Goal: Task Accomplishment & Management: Complete application form

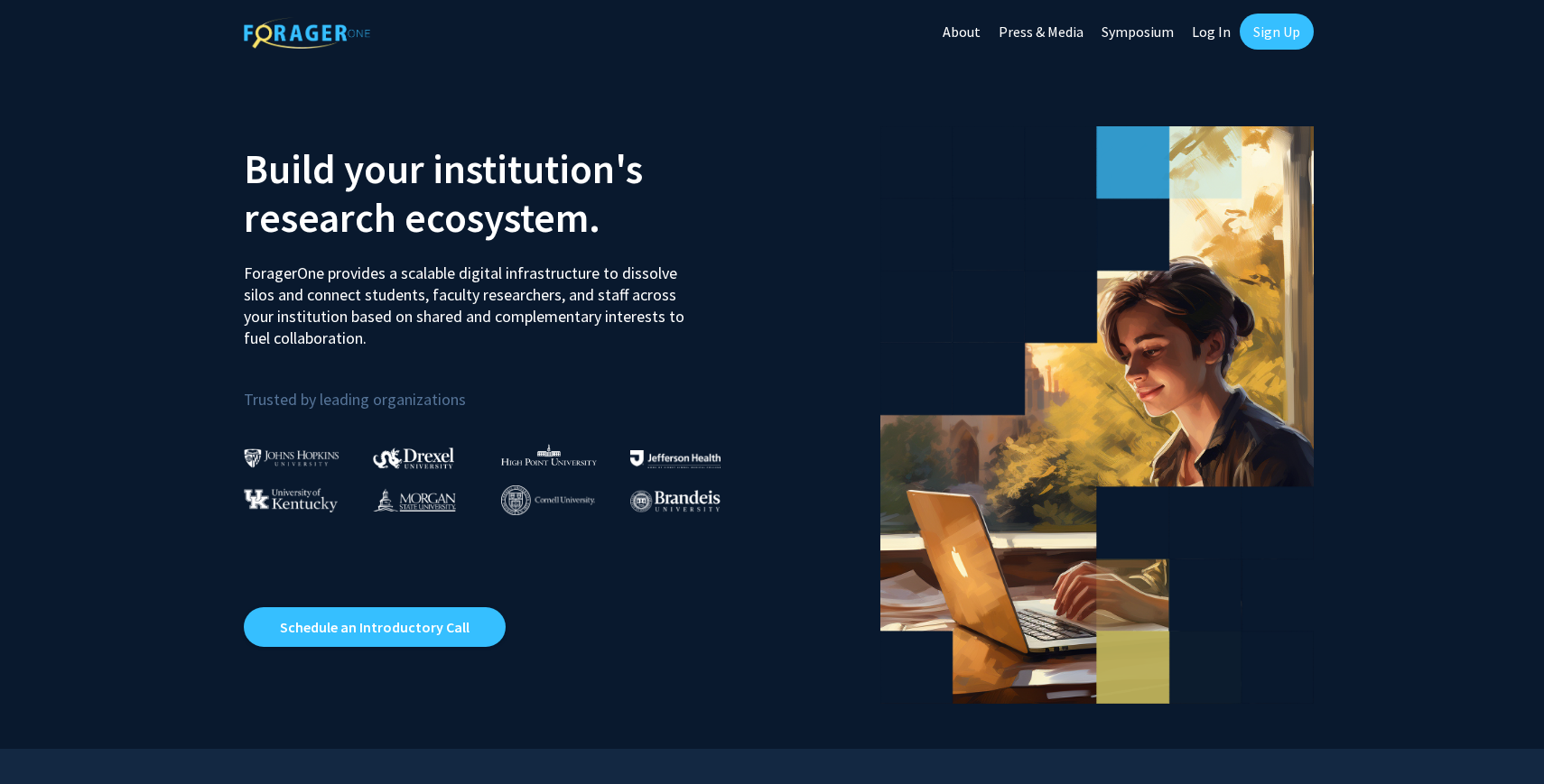
click at [1281, 32] on link "Sign Up" at bounding box center [1277, 32] width 74 height 36
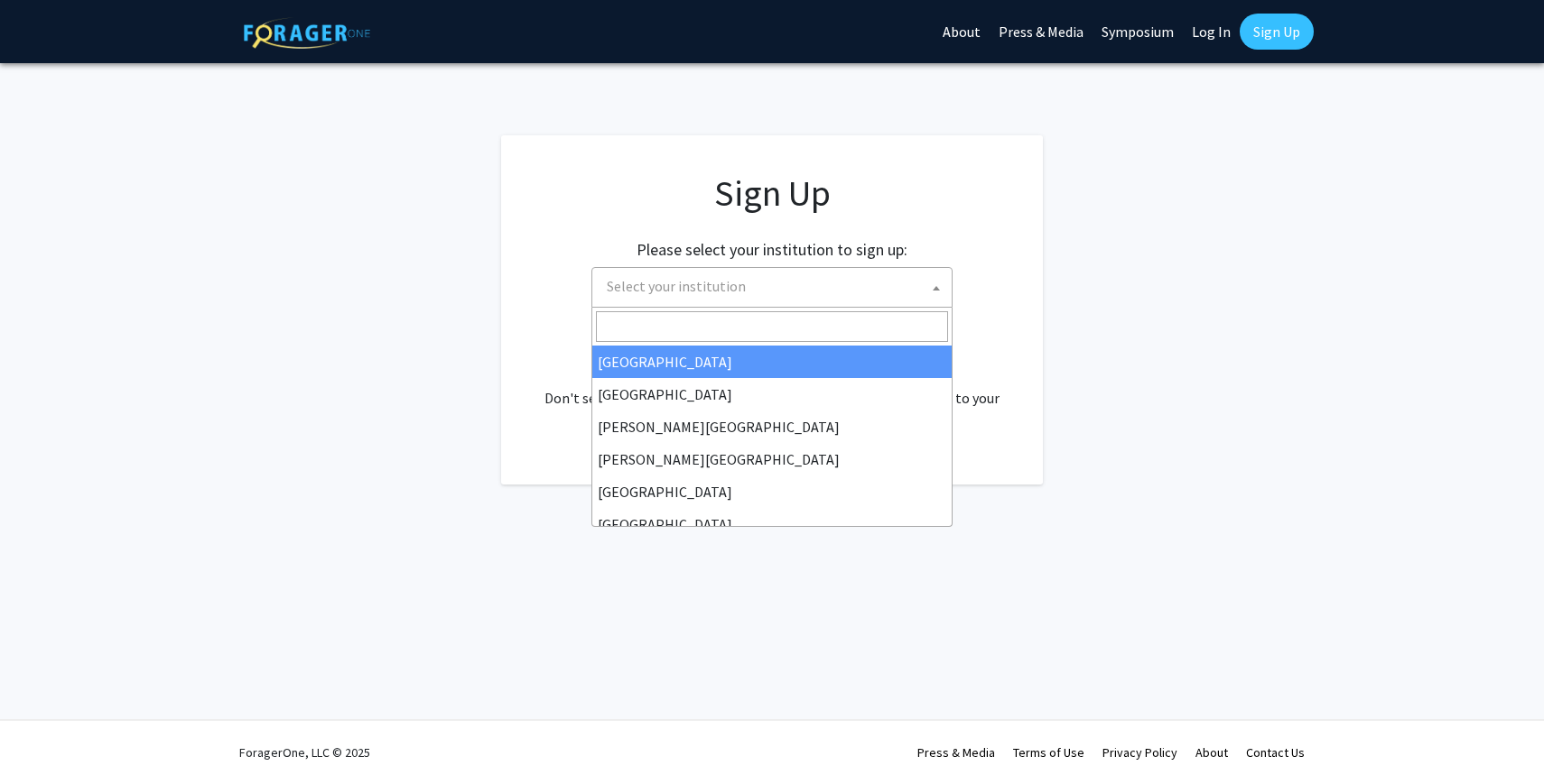
click at [782, 288] on span "Select your institution" at bounding box center [775, 286] width 352 height 37
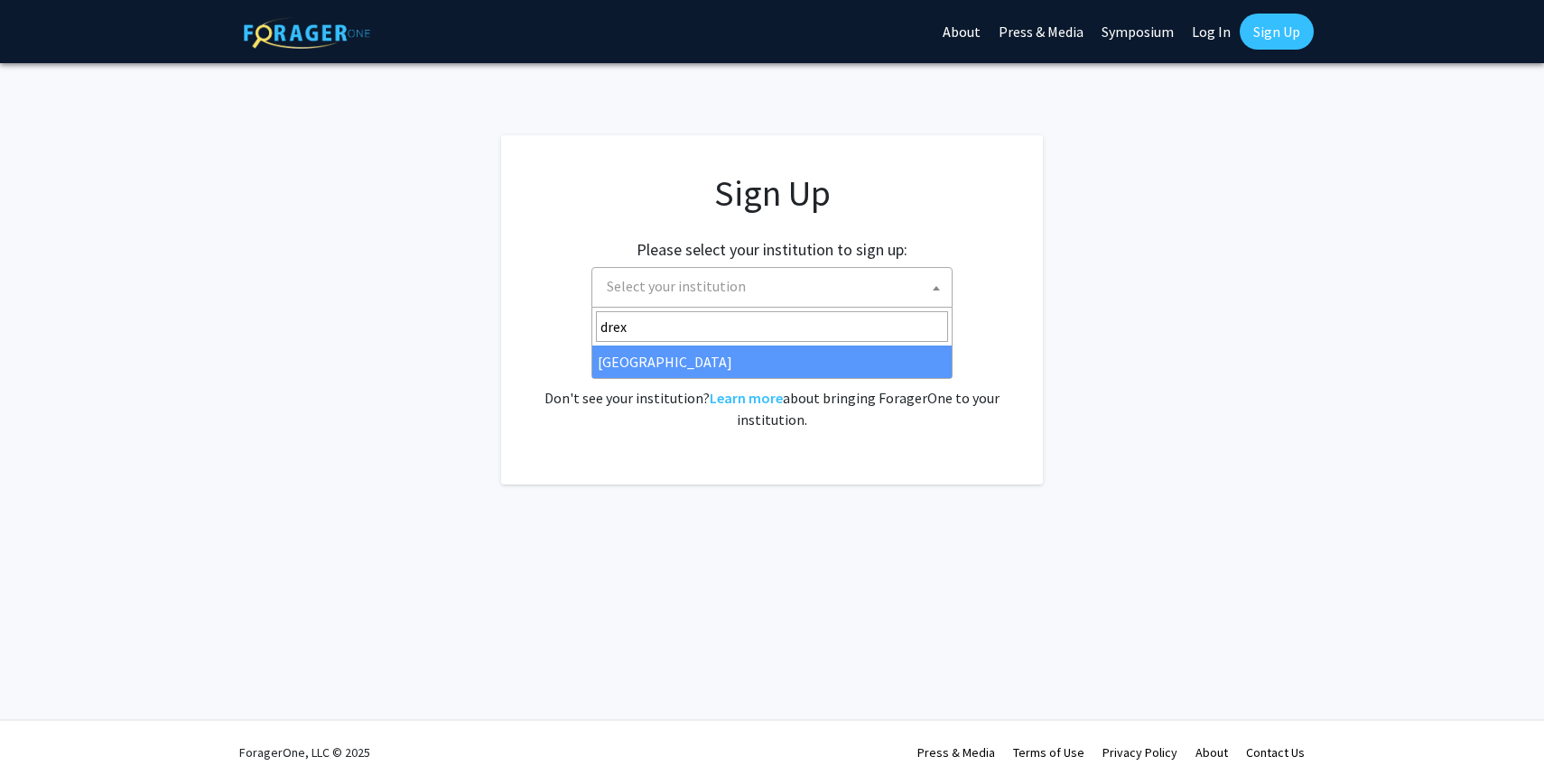
type input "drex"
select select "6"
